Goal: Task Accomplishment & Management: Use online tool/utility

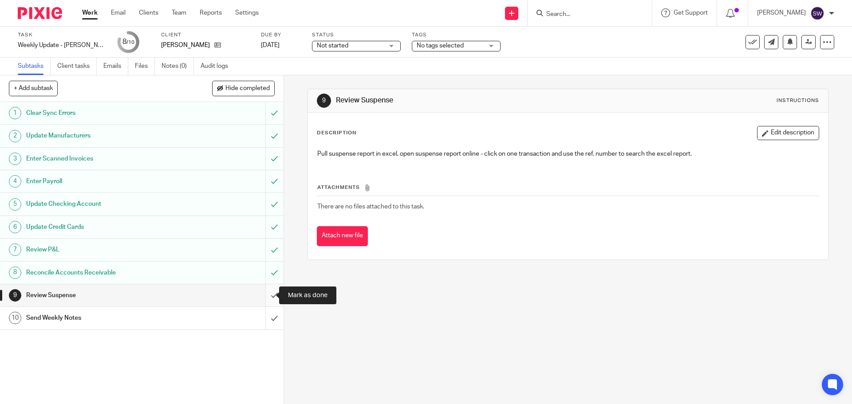
click at [262, 294] on input "submit" at bounding box center [141, 295] width 283 height 22
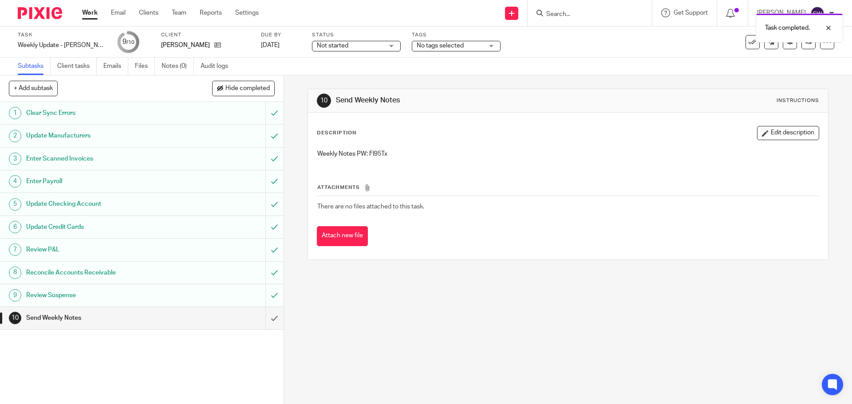
click at [382, 154] on p "Weekly Notes PW: FI95Tx" at bounding box center [567, 154] width 501 height 9
copy p "FI95Tx"
